Goal: Information Seeking & Learning: Learn about a topic

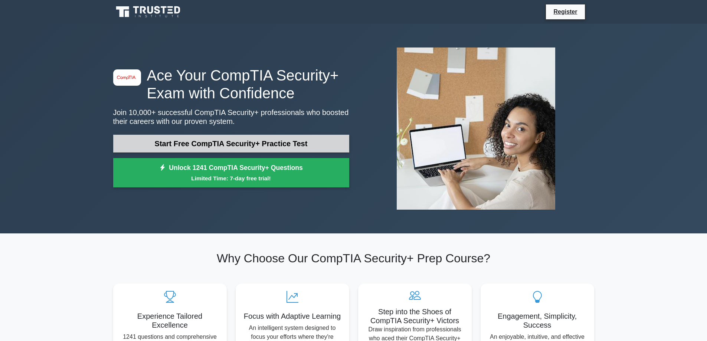
click at [206, 147] on link "Start Free CompTIA Security+ Practice Test" at bounding box center [231, 144] width 236 height 18
click at [223, 141] on link "Start Free CompTIA Security+ Practice Test" at bounding box center [231, 144] width 236 height 18
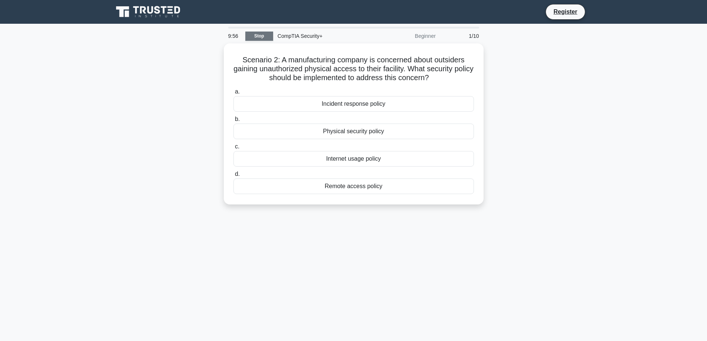
click at [250, 36] on link "Stop" at bounding box center [259, 36] width 28 height 9
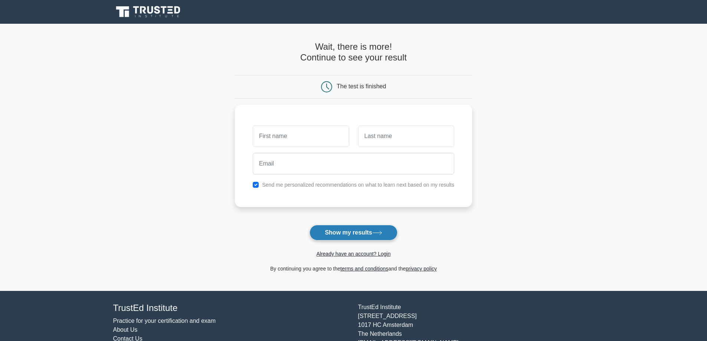
click at [340, 236] on button "Show my results" at bounding box center [353, 233] width 88 height 16
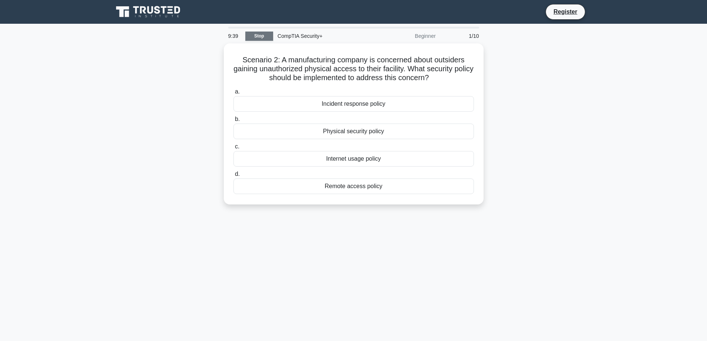
click at [259, 39] on link "Stop" at bounding box center [259, 36] width 28 height 9
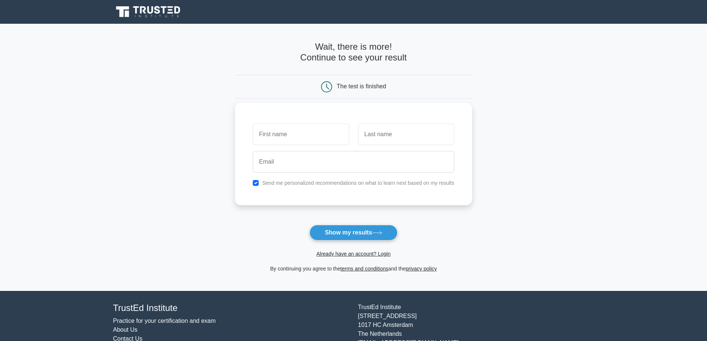
click at [301, 130] on input "text" at bounding box center [301, 135] width 96 height 22
type input "ben"
click at [362, 135] on input "text" at bounding box center [406, 135] width 96 height 22
type input "[PERSON_NAME]"
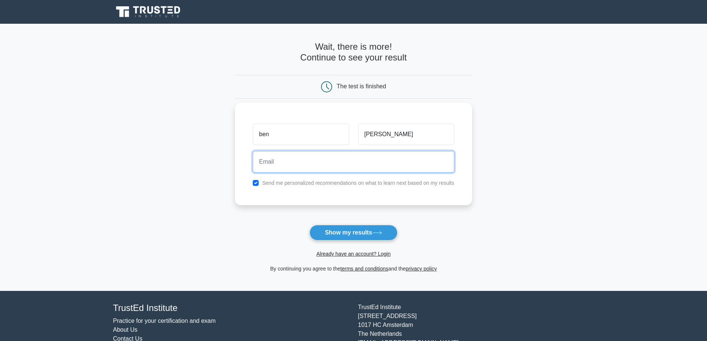
click at [360, 164] on input "email" at bounding box center [353, 162] width 201 height 22
type input "[PERSON_NAME][EMAIL_ADDRESS][DOMAIN_NAME]"
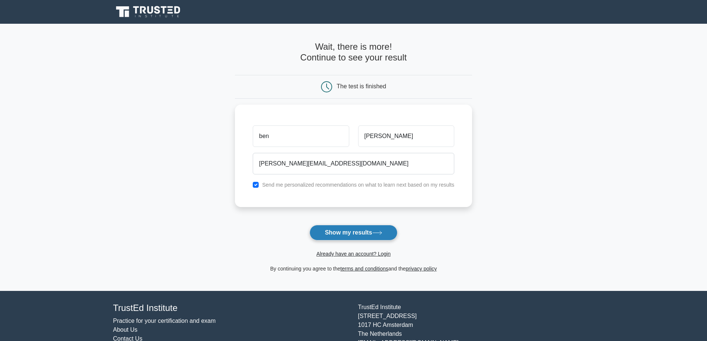
click at [336, 235] on button "Show my results" at bounding box center [353, 233] width 88 height 16
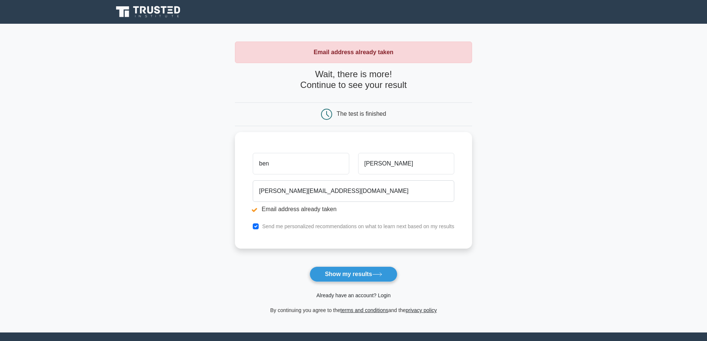
click at [356, 297] on link "Already have an account? Login" at bounding box center [353, 295] width 74 height 6
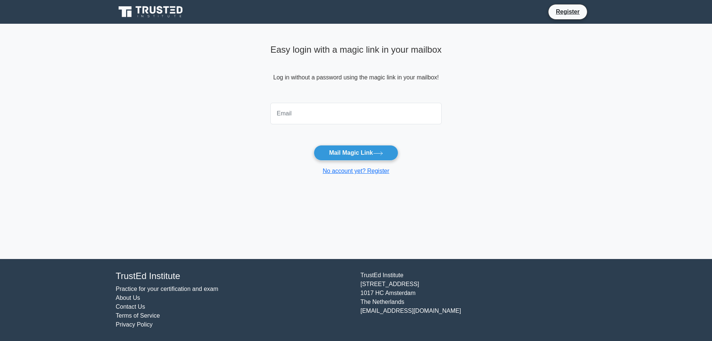
click at [309, 119] on input "email" at bounding box center [356, 114] width 171 height 22
type input "benjamen.douglas1@gmail.com"
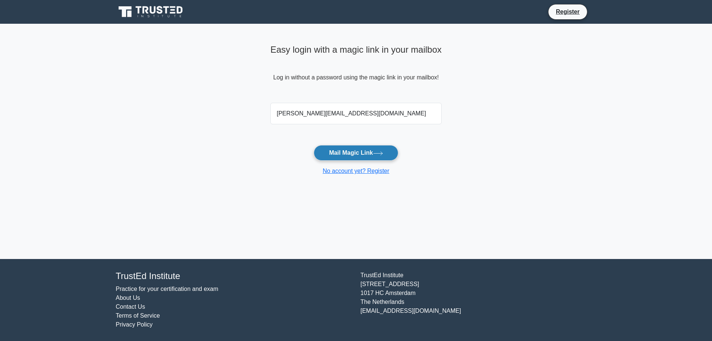
click at [327, 154] on button "Mail Magic Link" at bounding box center [356, 153] width 84 height 16
click at [162, 16] on icon at bounding box center [151, 12] width 71 height 14
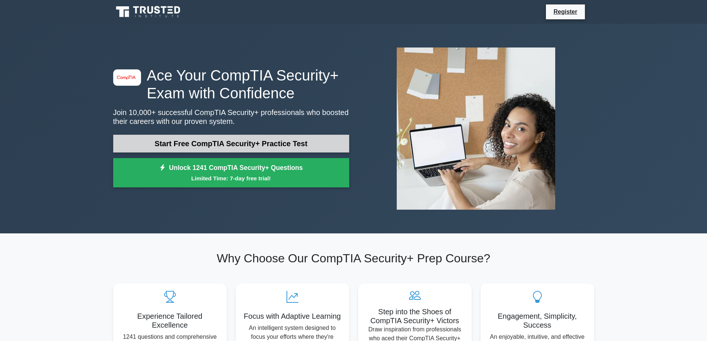
click at [225, 147] on link "Start Free CompTIA Security+ Practice Test" at bounding box center [231, 144] width 236 height 18
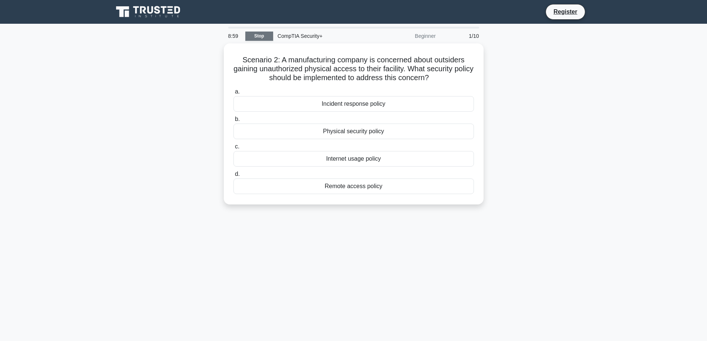
click at [256, 25] on main "8:59 Stop CompTIA Security+ Beginner 1/10 Scenario 2: A manufacturing company i…" at bounding box center [353, 212] width 707 height 377
click at [257, 33] on link "Stop" at bounding box center [259, 36] width 28 height 9
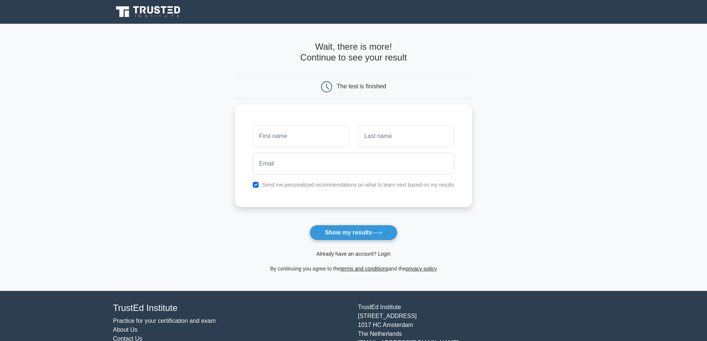
click at [359, 255] on link "Already have an account? Login" at bounding box center [353, 254] width 74 height 6
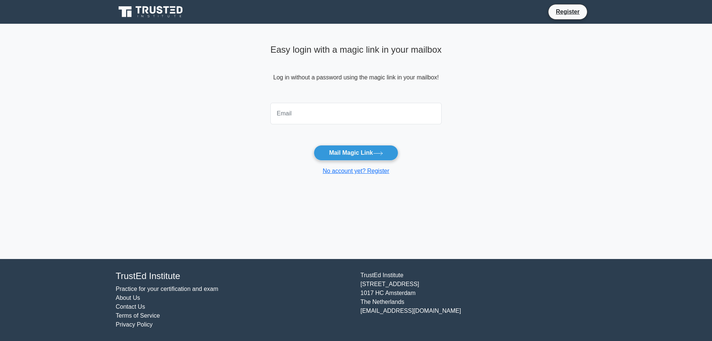
click at [310, 112] on input "email" at bounding box center [356, 114] width 171 height 22
type input "benjamen.douglas1@gmail.com"
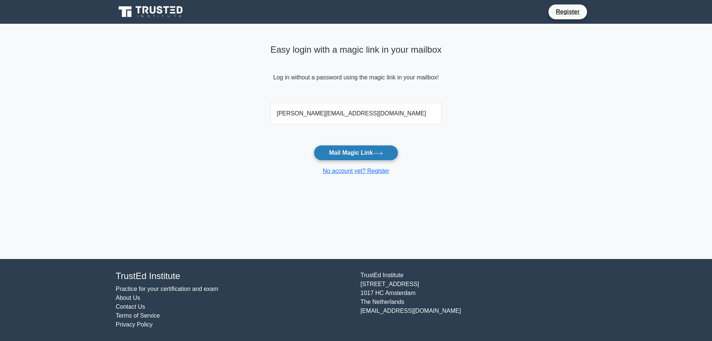
click at [363, 150] on button "Mail Magic Link" at bounding box center [356, 153] width 84 height 16
